Goal: Obtain resource: Download file/media

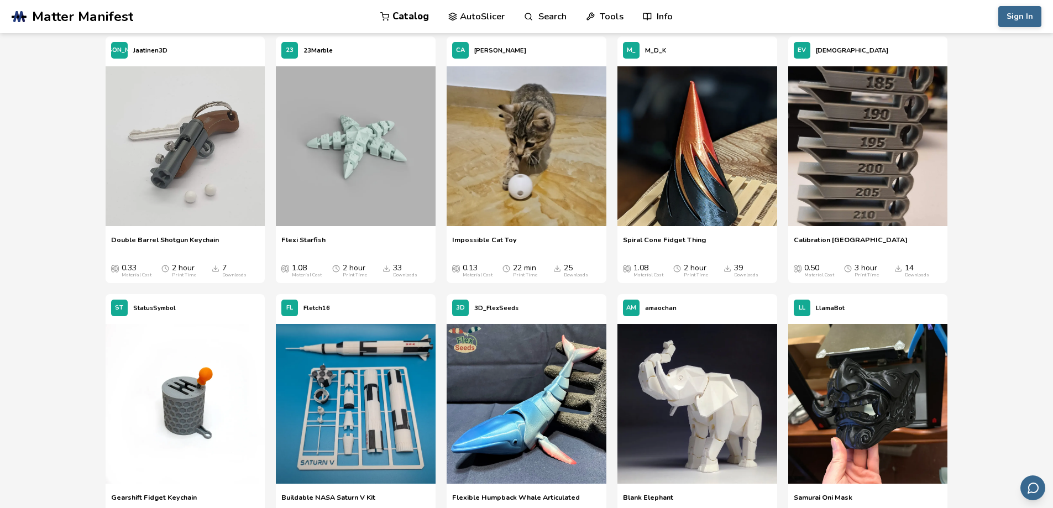
scroll to position [3704, 0]
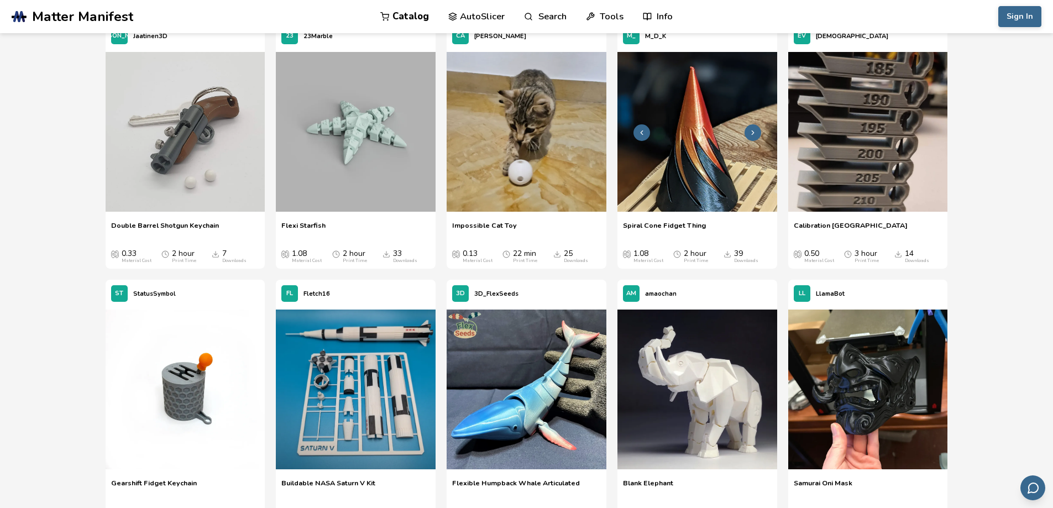
click at [697, 162] on img at bounding box center [697, 132] width 160 height 160
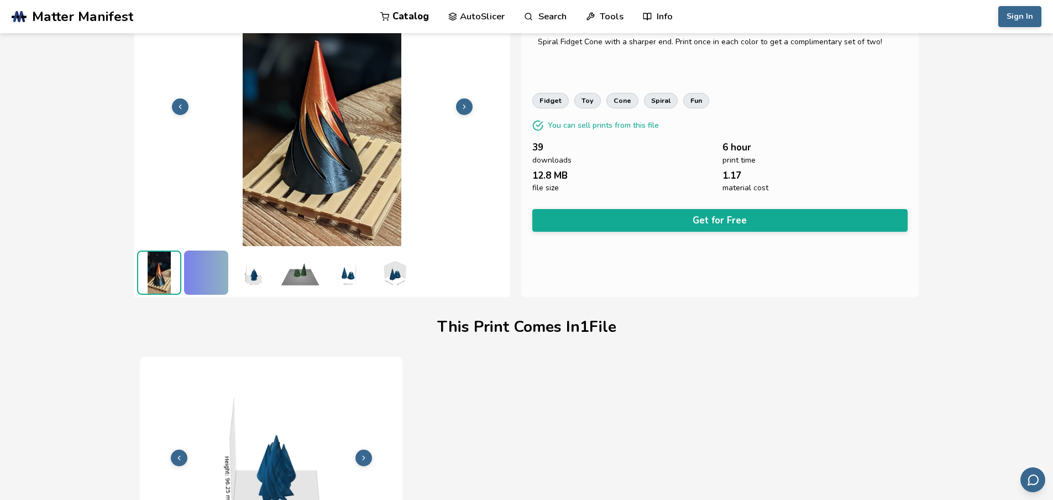
scroll to position [41, 0]
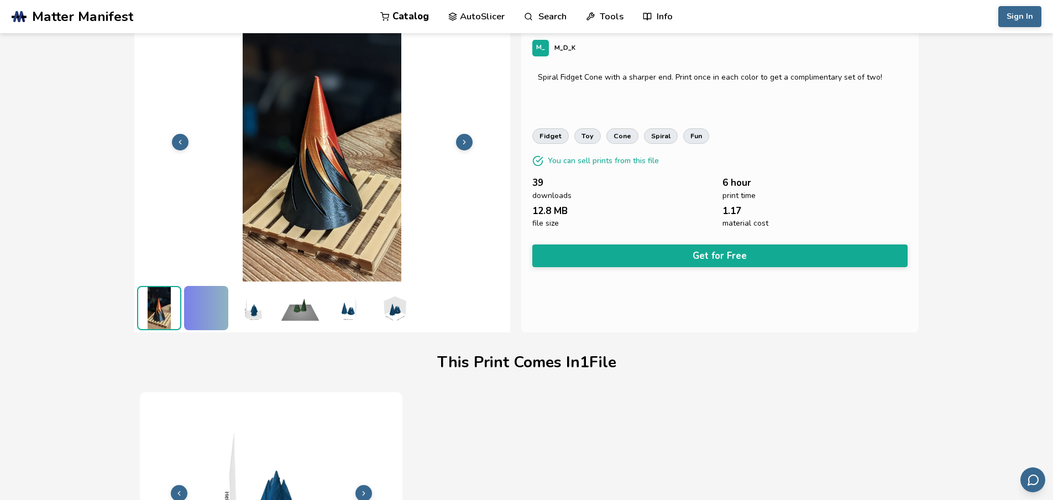
drag, startPoint x: 244, startPoint y: 311, endPoint x: 286, endPoint y: 315, distance: 42.1
click at [246, 311] on img at bounding box center [253, 308] width 44 height 44
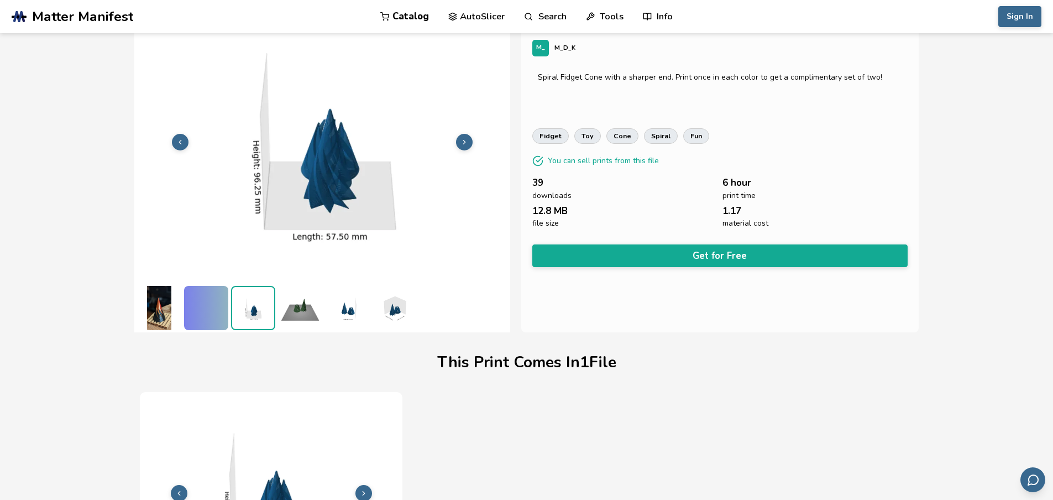
click at [288, 315] on img at bounding box center [300, 308] width 44 height 44
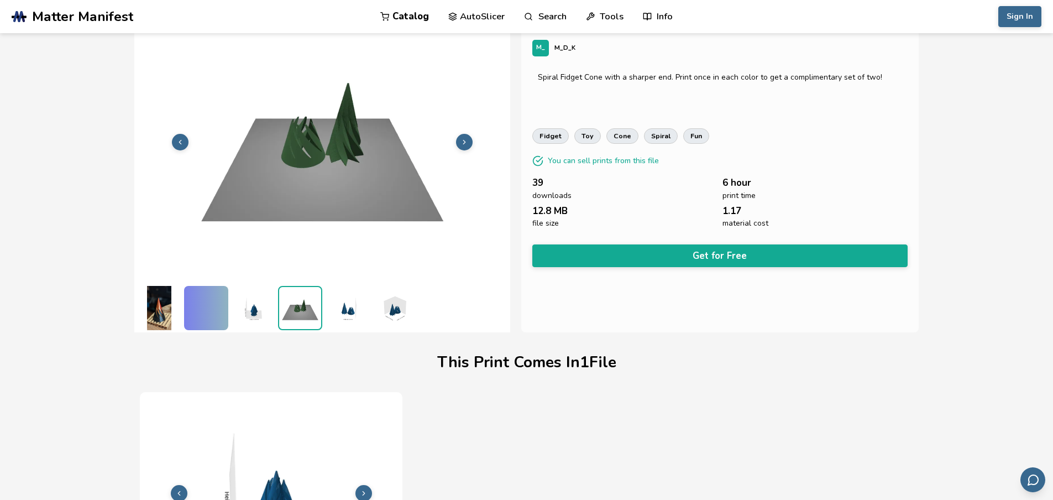
click at [339, 321] on img at bounding box center [347, 308] width 44 height 44
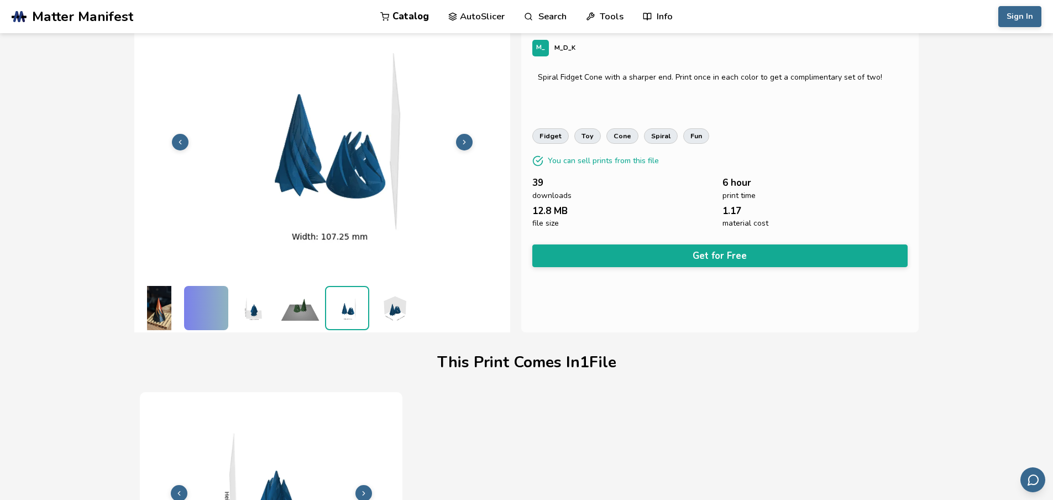
click at [394, 307] on img at bounding box center [394, 308] width 44 height 44
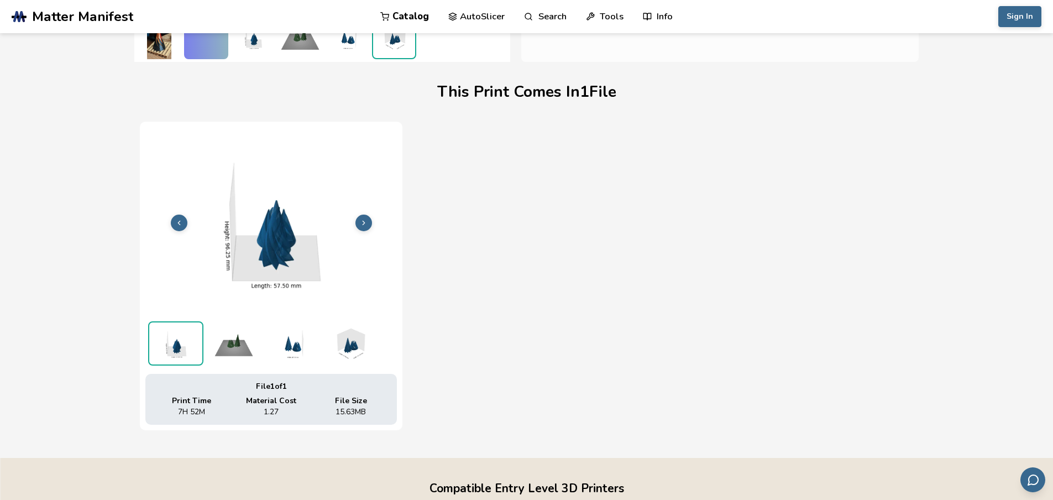
scroll to position [373, 0]
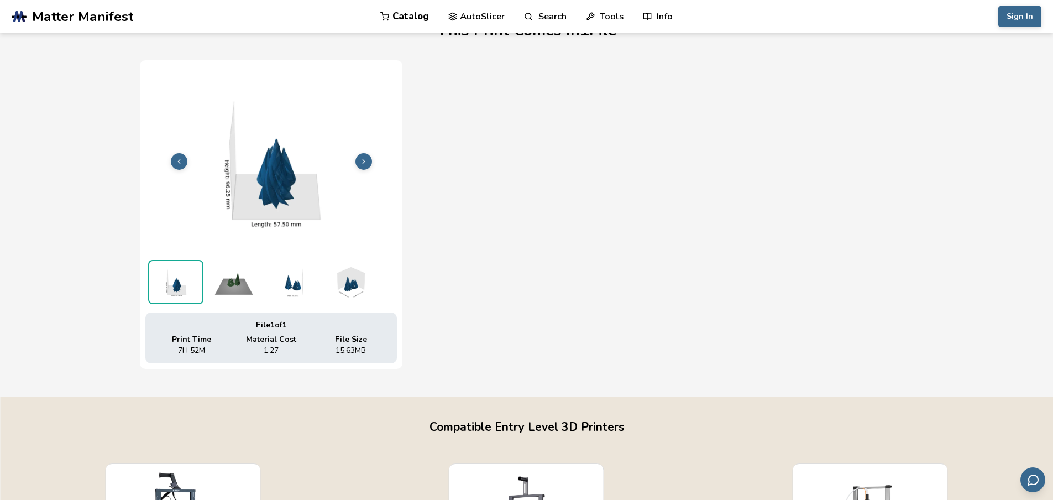
drag, startPoint x: 229, startPoint y: 284, endPoint x: 266, endPoint y: 283, distance: 37.1
click at [229, 284] on img at bounding box center [233, 282] width 55 height 44
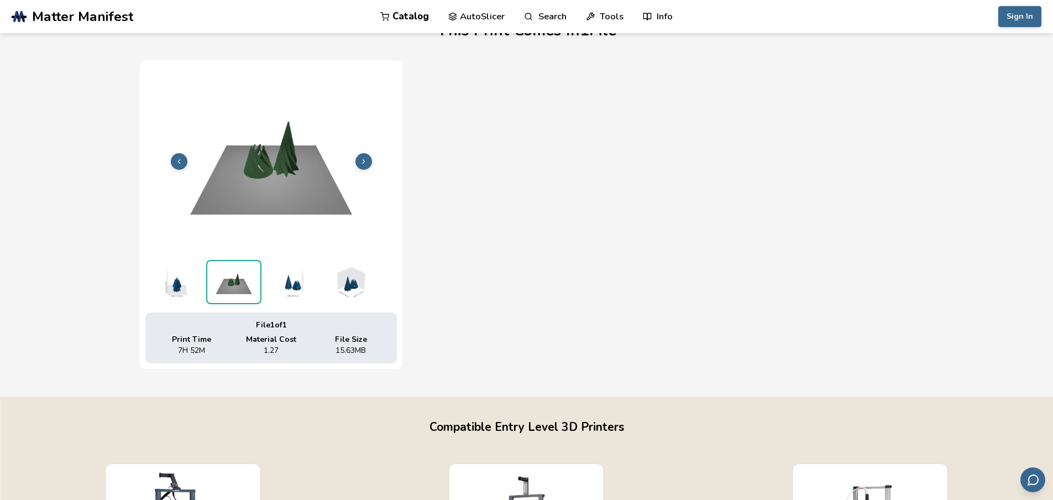
click at [299, 282] on img at bounding box center [291, 282] width 55 height 44
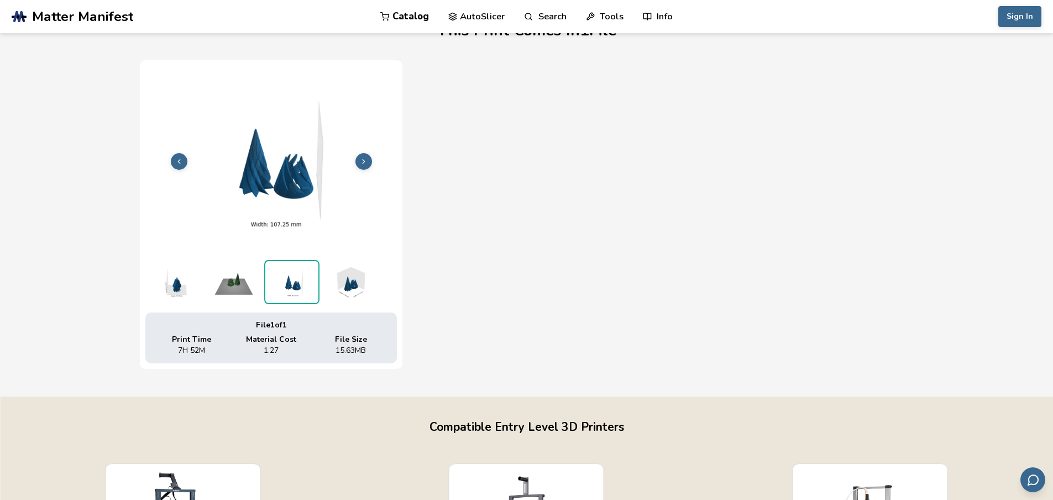
click at [349, 284] on img at bounding box center [349, 282] width 55 height 44
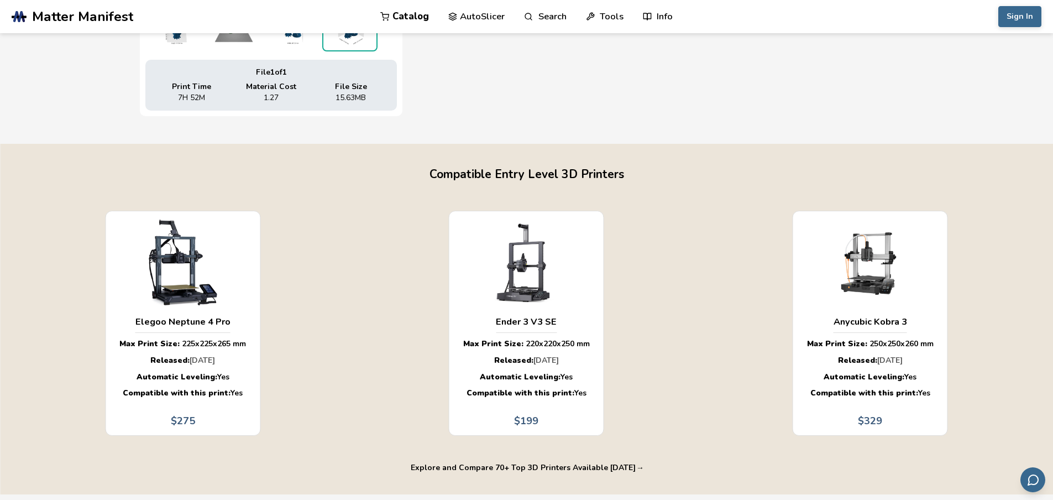
scroll to position [649, 0]
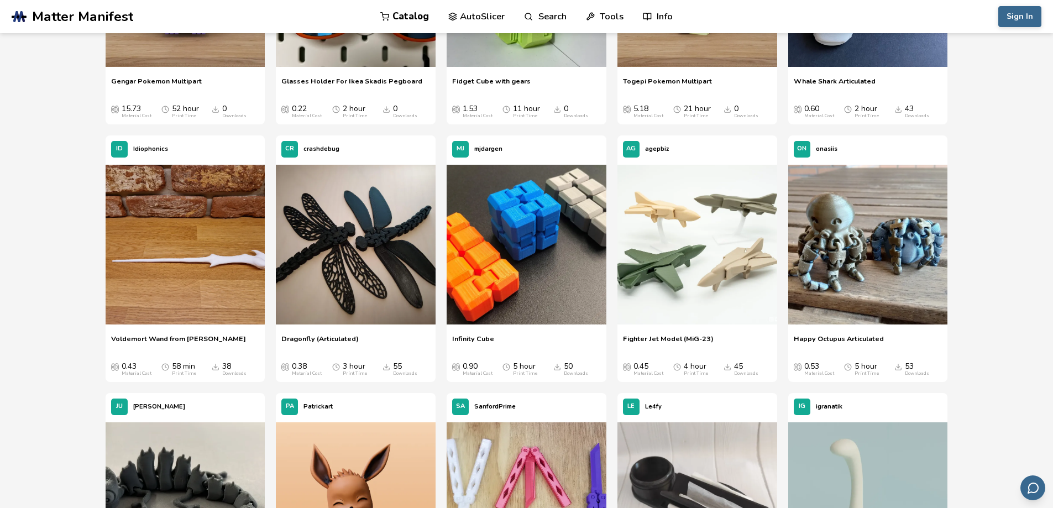
scroll to position [815, 0]
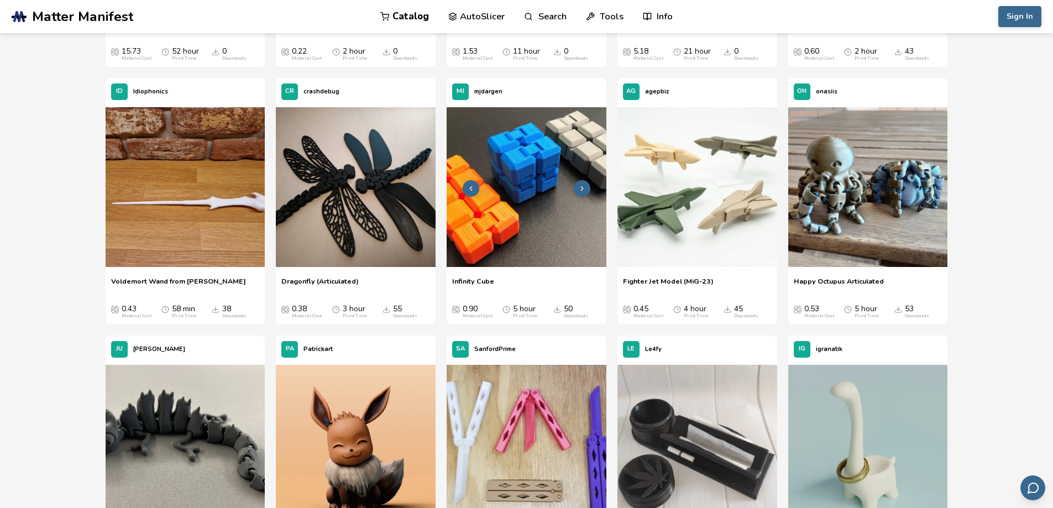
click at [545, 212] on img at bounding box center [527, 187] width 160 height 160
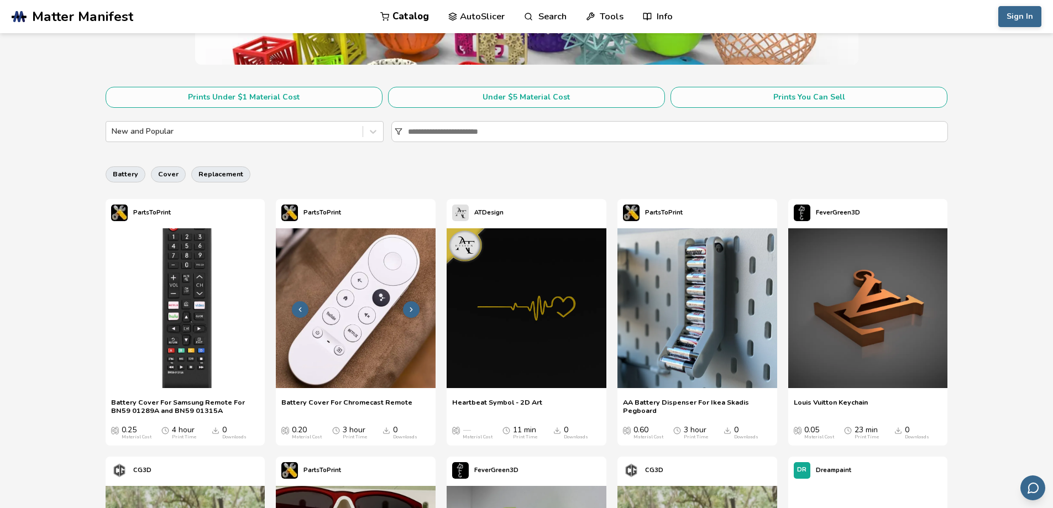
scroll to position [177, 0]
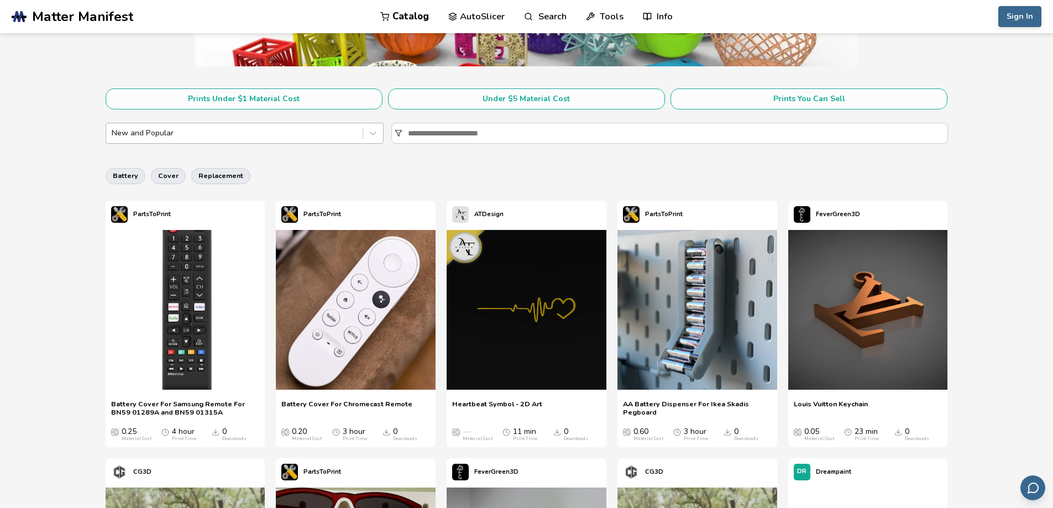
click at [305, 128] on div at bounding box center [234, 133] width 245 height 11
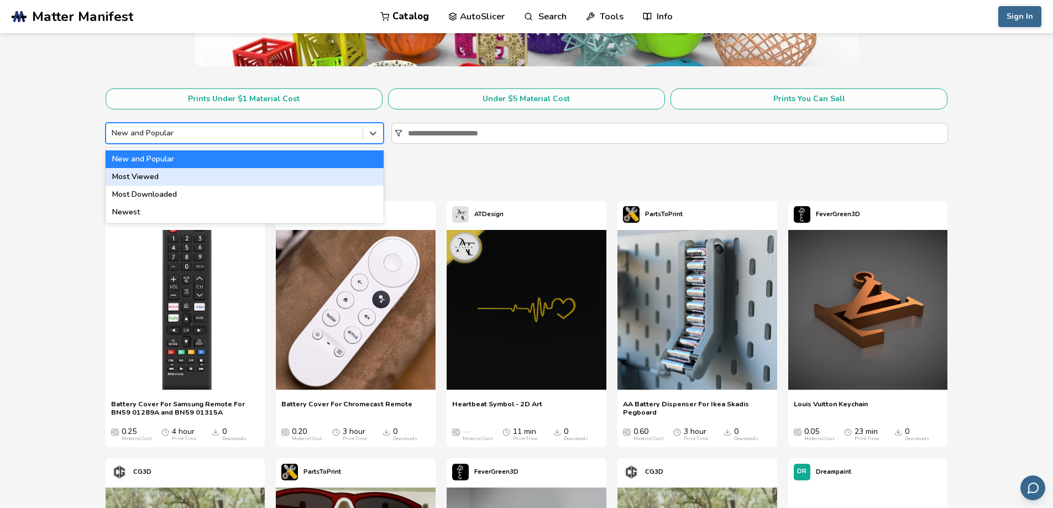
click at [500, 171] on div "battery cover replacement" at bounding box center [527, 176] width 842 height 27
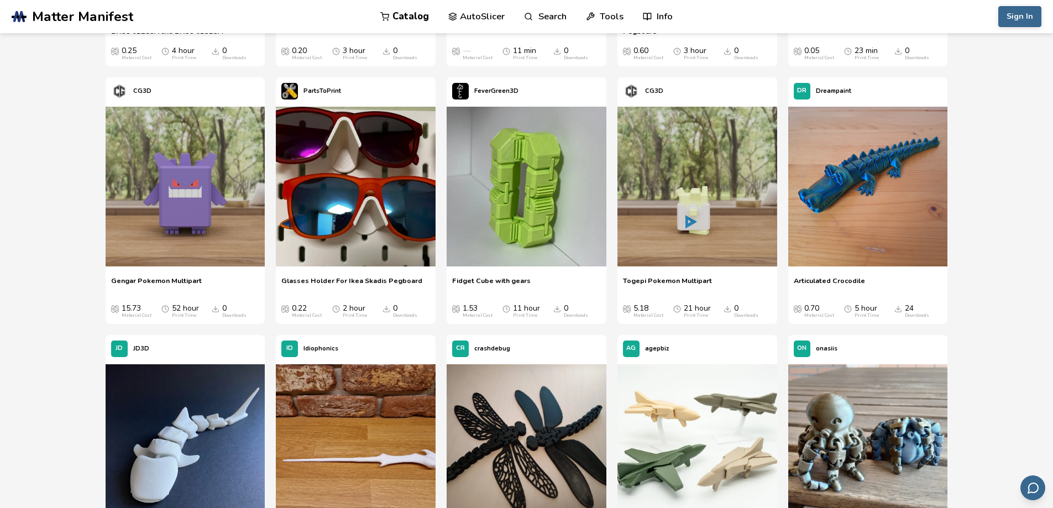
scroll to position [564, 0]
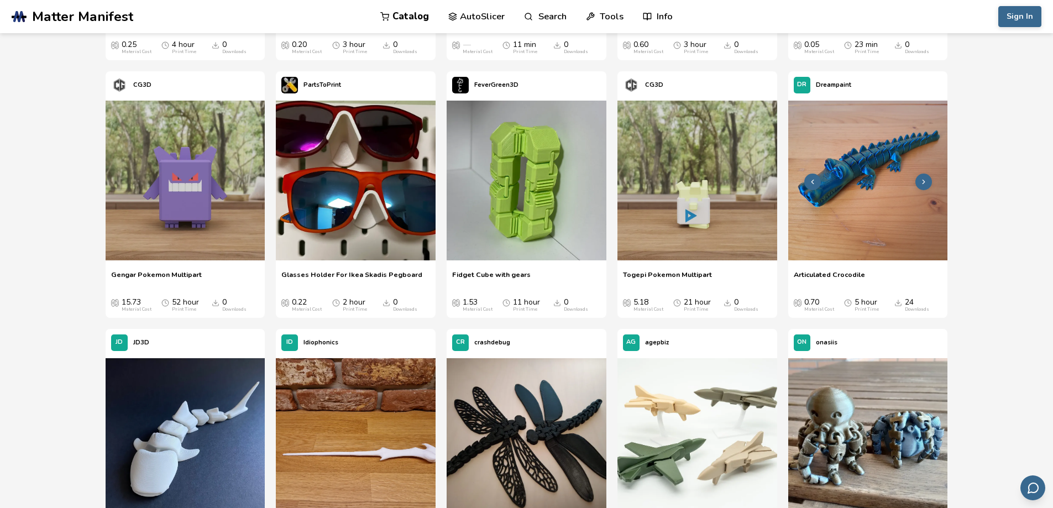
click at [899, 249] on img at bounding box center [868, 181] width 160 height 160
